Goal: Book appointment/travel/reservation

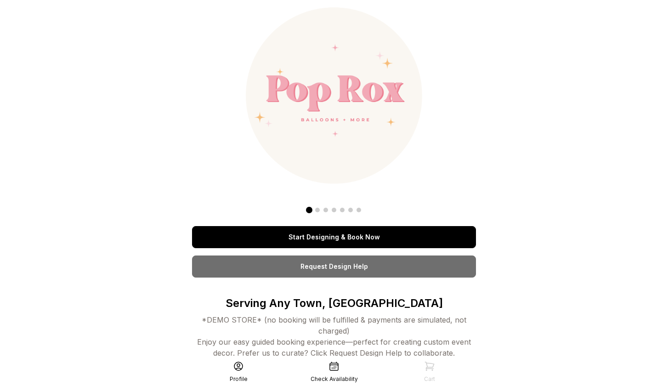
click at [337, 236] on link "Start Designing & Book Now" at bounding box center [334, 237] width 284 height 22
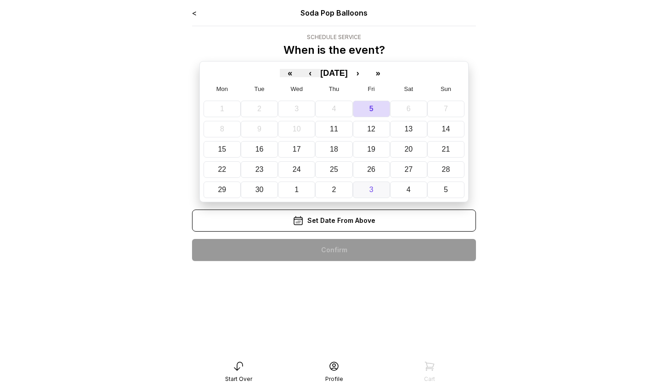
click at [366, 189] on button "3" at bounding box center [371, 189] width 37 height 17
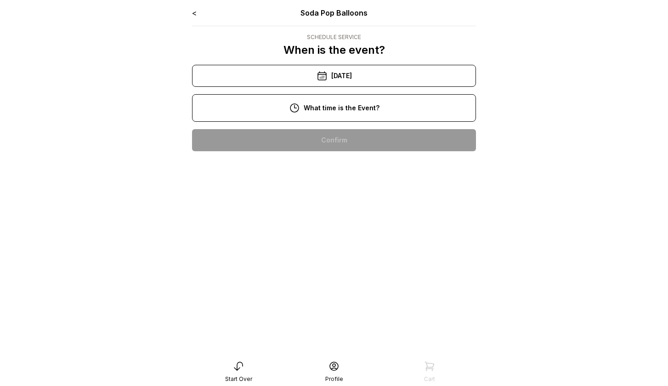
click at [320, 170] on div "6:00 pm" at bounding box center [333, 169] width 269 height 22
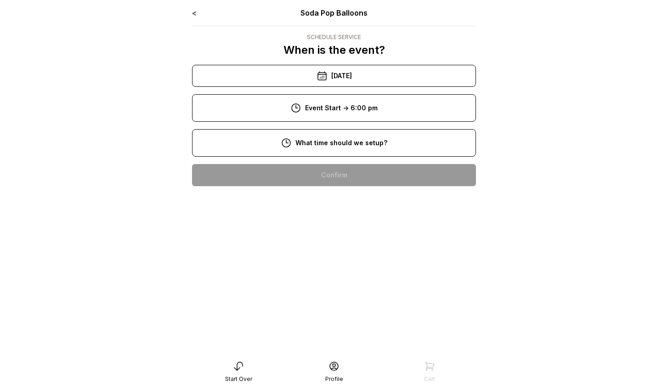
click at [327, 205] on div "12:00 pm" at bounding box center [333, 204] width 269 height 22
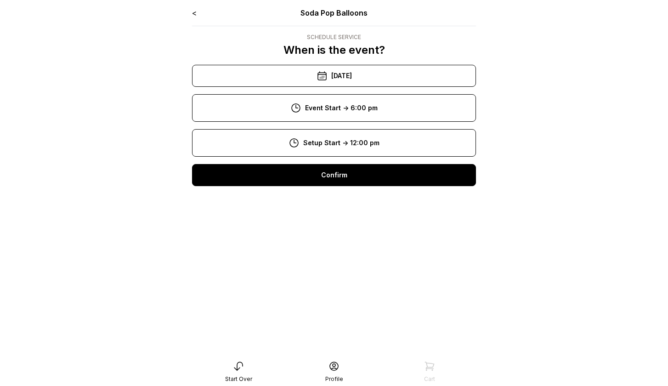
click at [323, 175] on div "Confirm" at bounding box center [334, 175] width 284 height 22
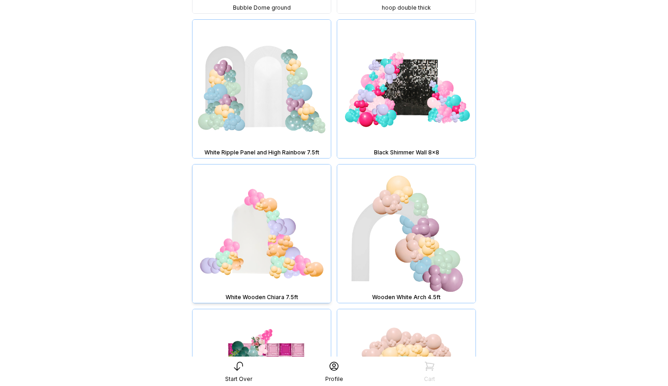
click at [289, 251] on img at bounding box center [261, 233] width 138 height 138
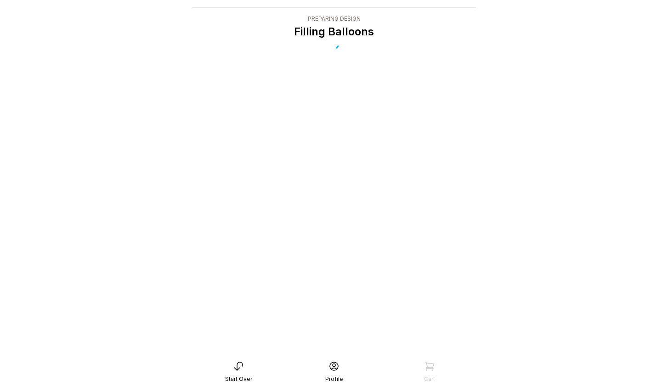
scroll to position [18, 0]
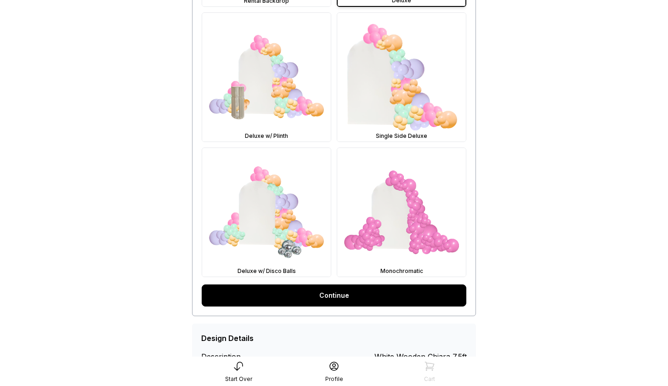
scroll to position [412, 0]
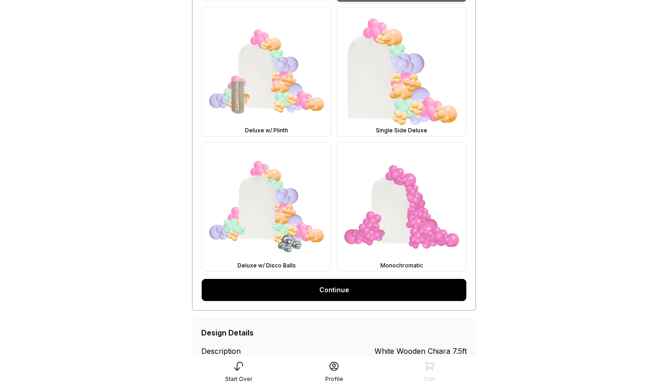
click at [349, 292] on link "Continue" at bounding box center [334, 290] width 265 height 22
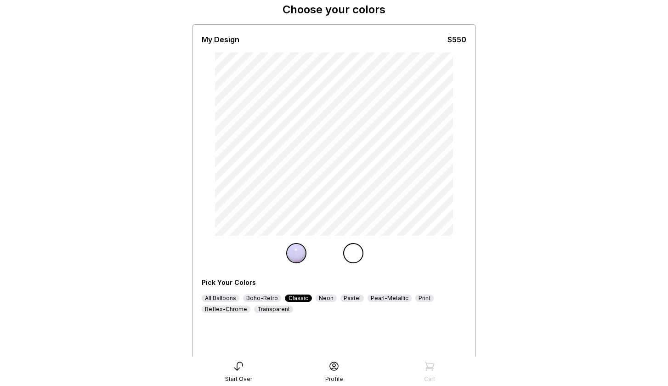
scroll to position [41, 0]
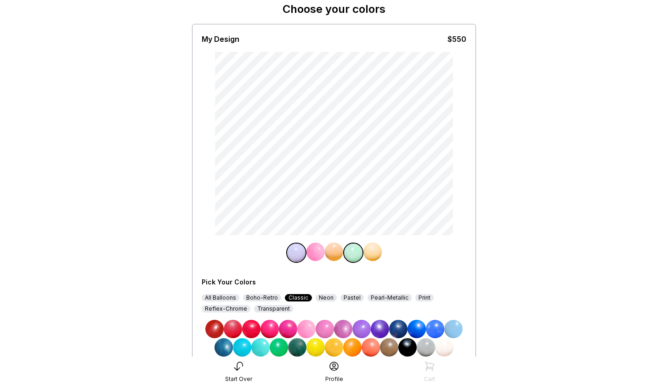
click at [341, 328] on img at bounding box center [343, 329] width 18 height 18
click at [337, 254] on img at bounding box center [334, 252] width 18 height 18
click at [380, 329] on img at bounding box center [380, 329] width 18 height 18
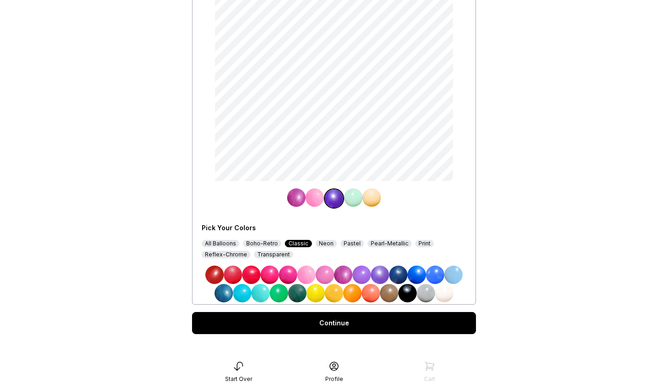
scroll to position [102, 0]
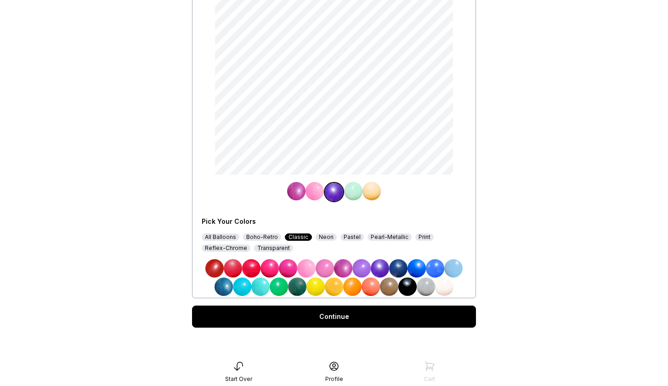
click at [374, 318] on div "Continue" at bounding box center [334, 316] width 284 height 22
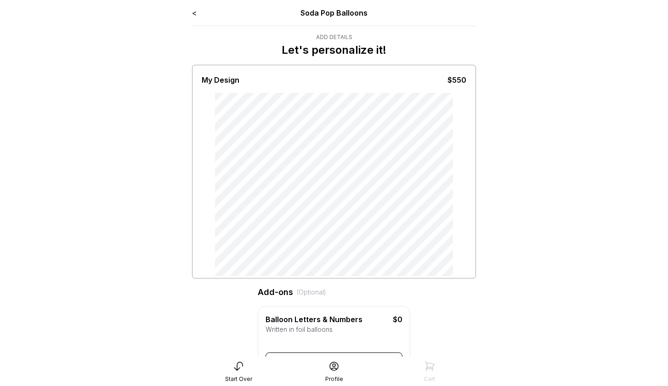
click at [197, 14] on link "<" at bounding box center [194, 12] width 5 height 9
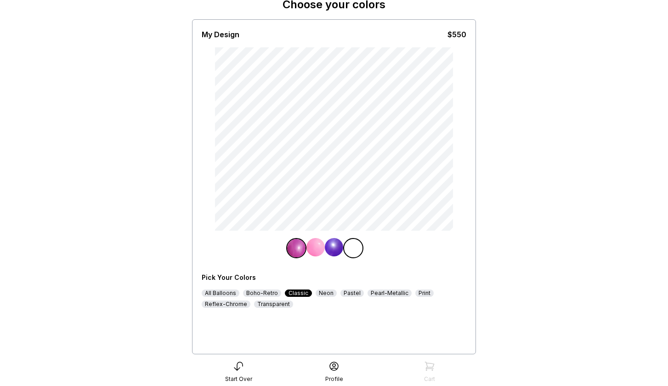
scroll to position [63, 0]
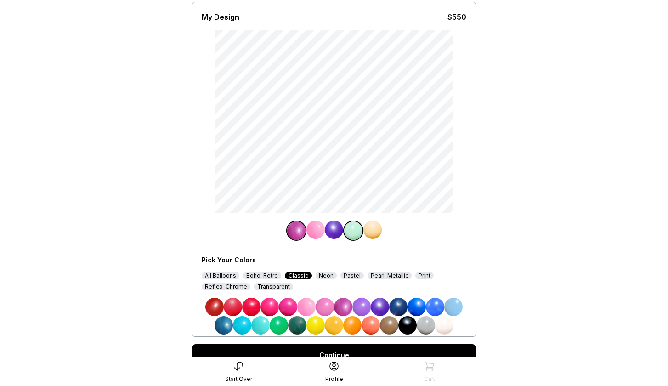
click at [273, 274] on div "Boho-Retro" at bounding box center [262, 275] width 38 height 7
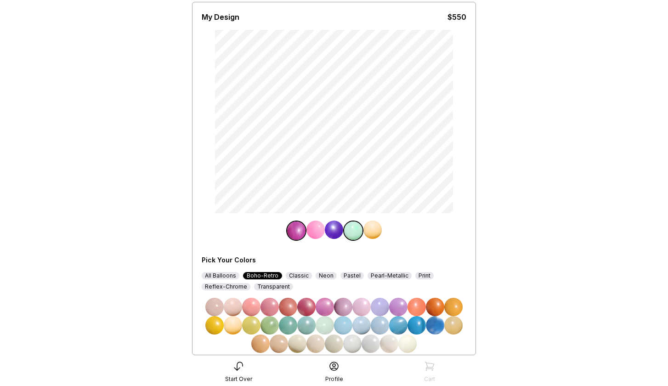
click at [323, 327] on img at bounding box center [325, 325] width 18 height 18
click at [350, 233] on img at bounding box center [353, 230] width 18 height 18
click at [322, 326] on img at bounding box center [325, 325] width 18 height 18
click at [319, 229] on img at bounding box center [315, 229] width 18 height 18
click at [236, 305] on img at bounding box center [233, 307] width 18 height 18
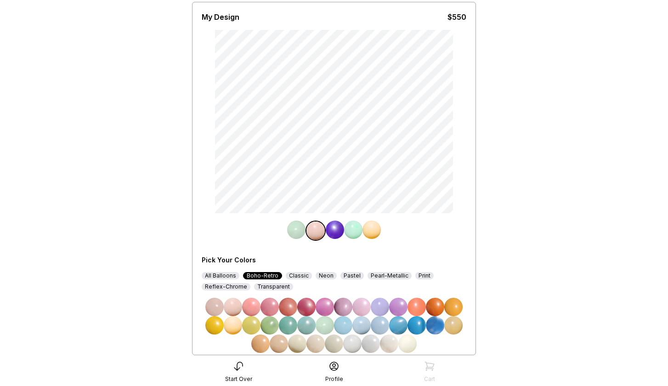
click at [339, 229] on img at bounding box center [335, 229] width 18 height 18
click at [248, 311] on img at bounding box center [251, 307] width 18 height 18
click at [354, 231] on img at bounding box center [353, 229] width 18 height 18
click at [322, 325] on img at bounding box center [325, 325] width 18 height 18
click at [374, 231] on img at bounding box center [372, 229] width 18 height 18
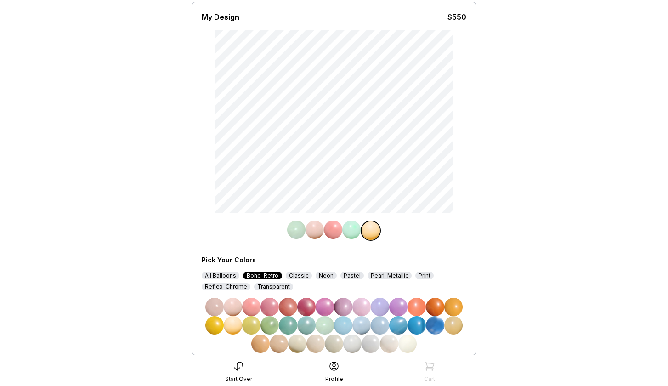
click at [412, 340] on img at bounding box center [407, 343] width 18 height 18
click at [332, 230] on img at bounding box center [333, 229] width 18 height 18
click at [241, 305] on img at bounding box center [233, 307] width 18 height 18
click at [351, 230] on img at bounding box center [353, 229] width 18 height 18
click at [328, 321] on img at bounding box center [325, 325] width 18 height 18
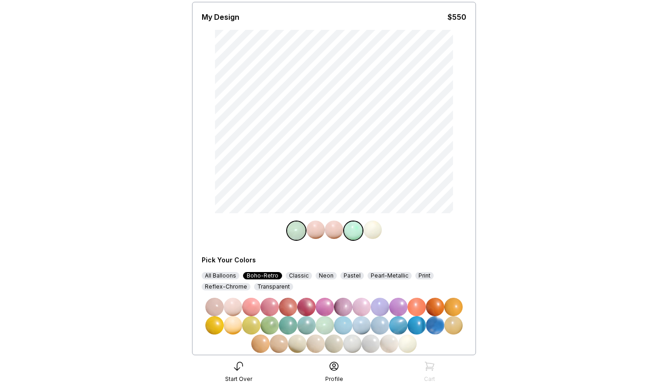
click at [235, 308] on img at bounding box center [233, 307] width 18 height 18
click at [353, 223] on img at bounding box center [353, 230] width 18 height 18
click at [235, 304] on img at bounding box center [233, 307] width 18 height 18
click at [332, 229] on img at bounding box center [334, 229] width 18 height 18
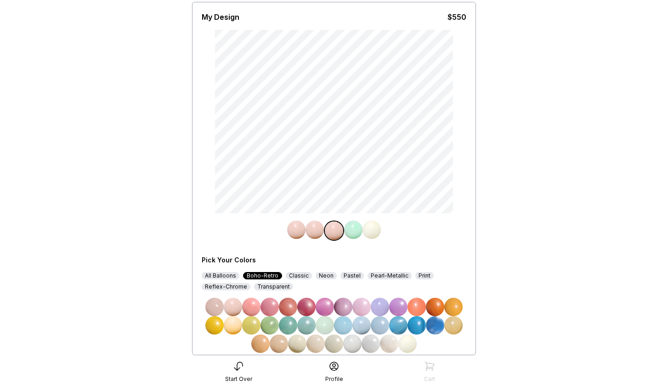
click at [328, 322] on img at bounding box center [325, 325] width 18 height 18
click at [353, 229] on img at bounding box center [353, 229] width 18 height 18
click at [408, 345] on img at bounding box center [407, 343] width 18 height 18
click at [376, 229] on img at bounding box center [372, 229] width 18 height 18
click at [231, 309] on img at bounding box center [233, 307] width 18 height 18
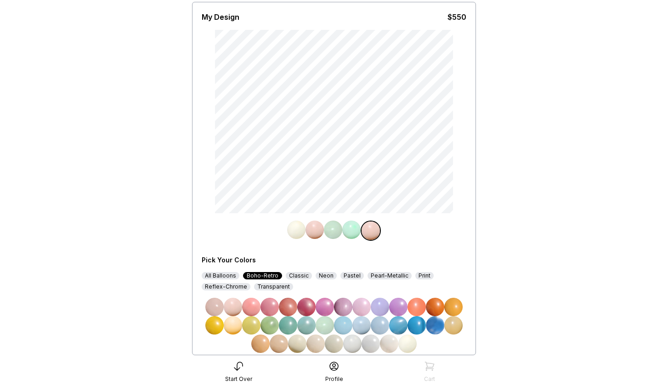
click at [349, 227] on img at bounding box center [351, 229] width 18 height 18
